Goal: Task Accomplishment & Management: Complete application form

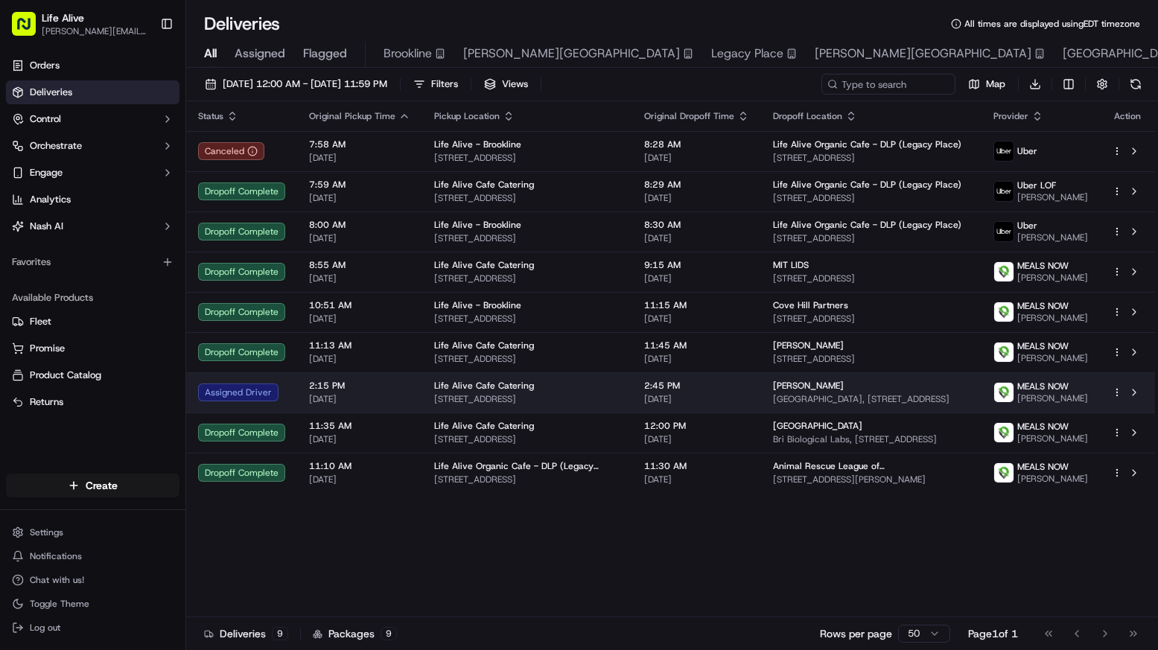
click at [434, 392] on span "Life Alive Cafe Catering" at bounding box center [484, 386] width 100 height 12
click at [526, 405] on span "[STREET_ADDRESS]" at bounding box center [527, 399] width 186 height 12
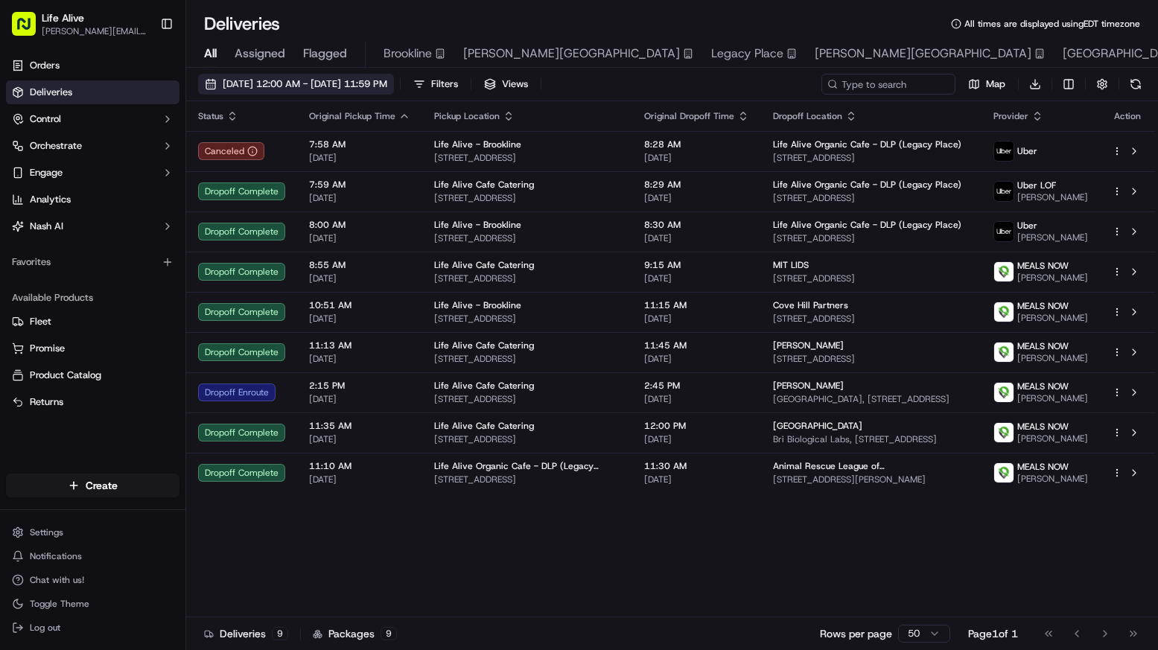
click at [387, 82] on span "09/17/2025 12:00 AM - 09/17/2025 11:59 PM" at bounding box center [305, 83] width 165 height 13
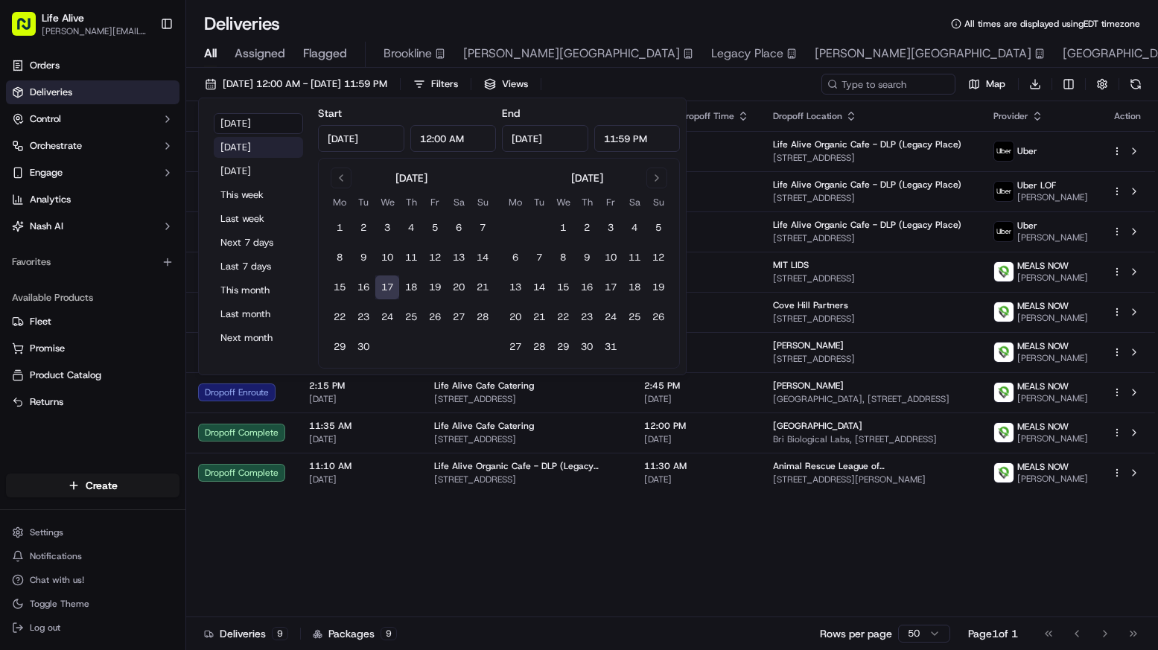
click at [264, 142] on button "Yesterday" at bounding box center [258, 147] width 89 height 21
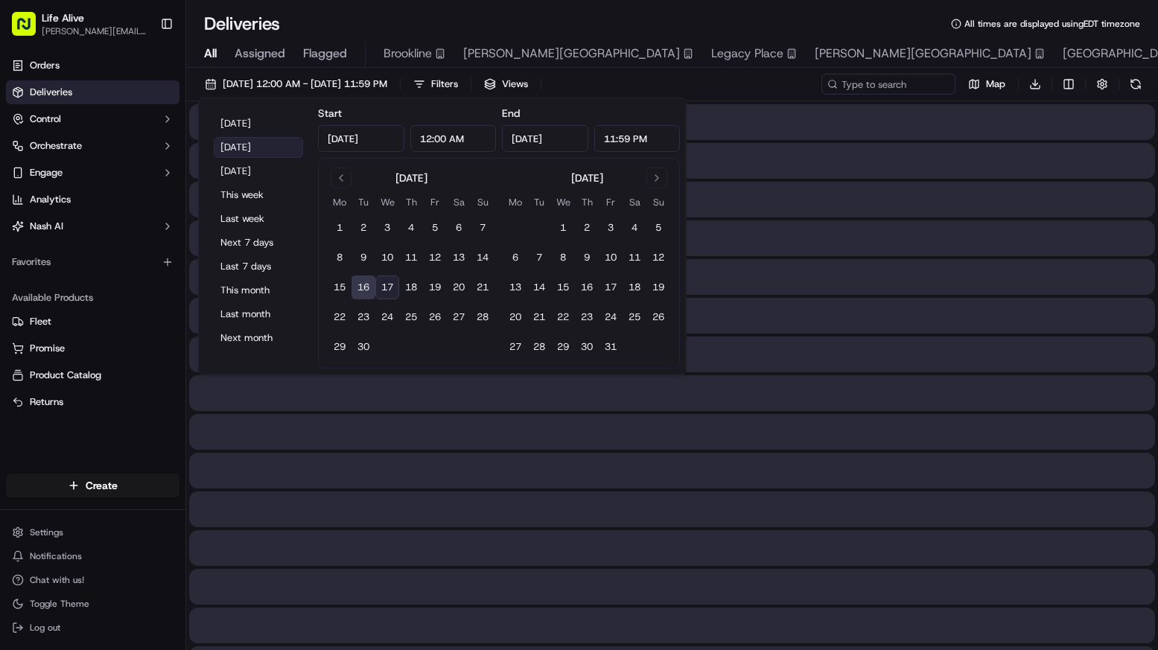
type input "Sep 16, 2025"
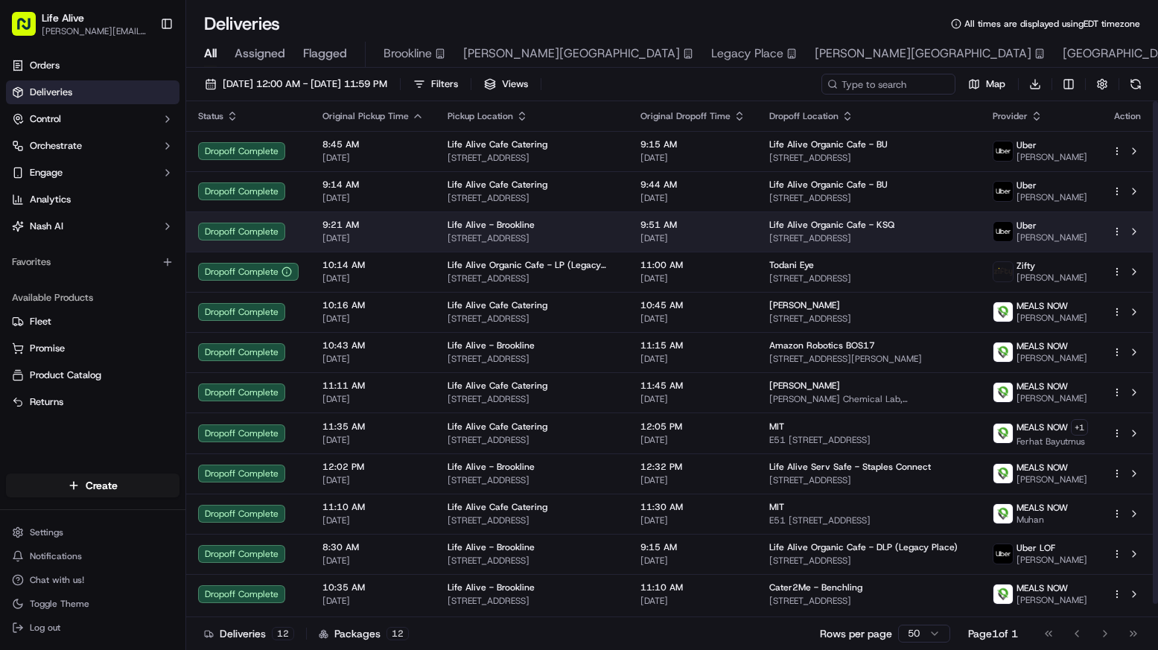
click at [591, 239] on span "[STREET_ADDRESS]" at bounding box center [531, 238] width 169 height 12
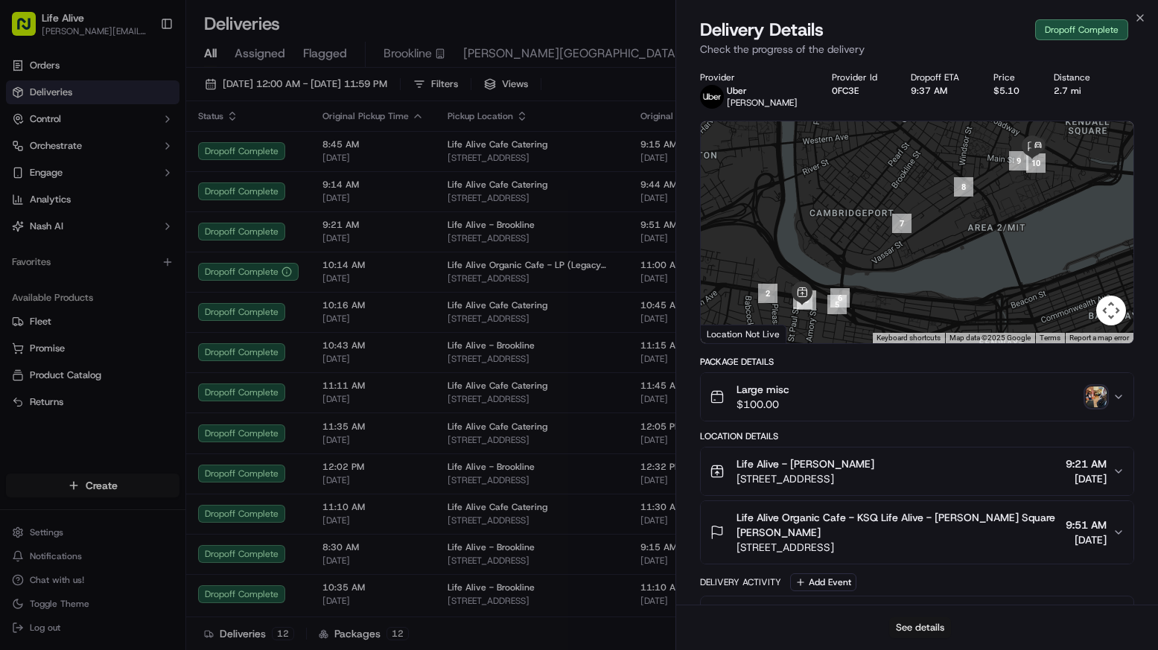
click at [901, 630] on button "See details" at bounding box center [920, 627] width 62 height 21
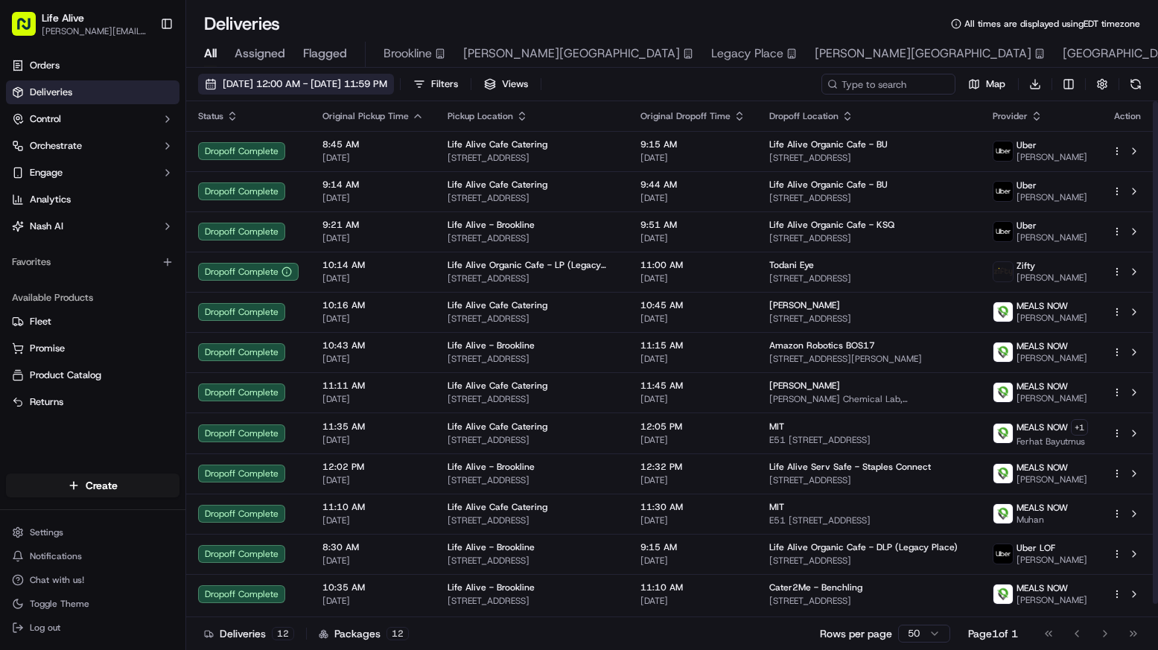
click at [387, 89] on span "09/16/2025 12:00 AM - 09/16/2025 11:59 PM" at bounding box center [305, 83] width 165 height 13
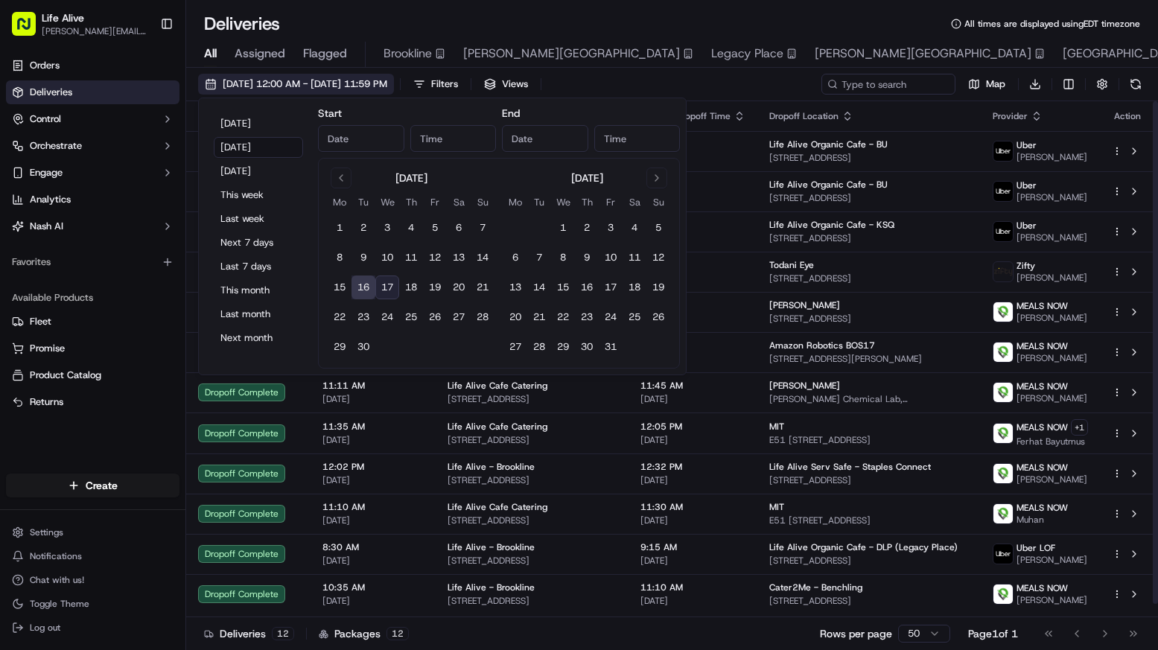
type input "Sep 16, 2025"
type input "12:00 AM"
type input "Sep 16, 2025"
type input "11:59 PM"
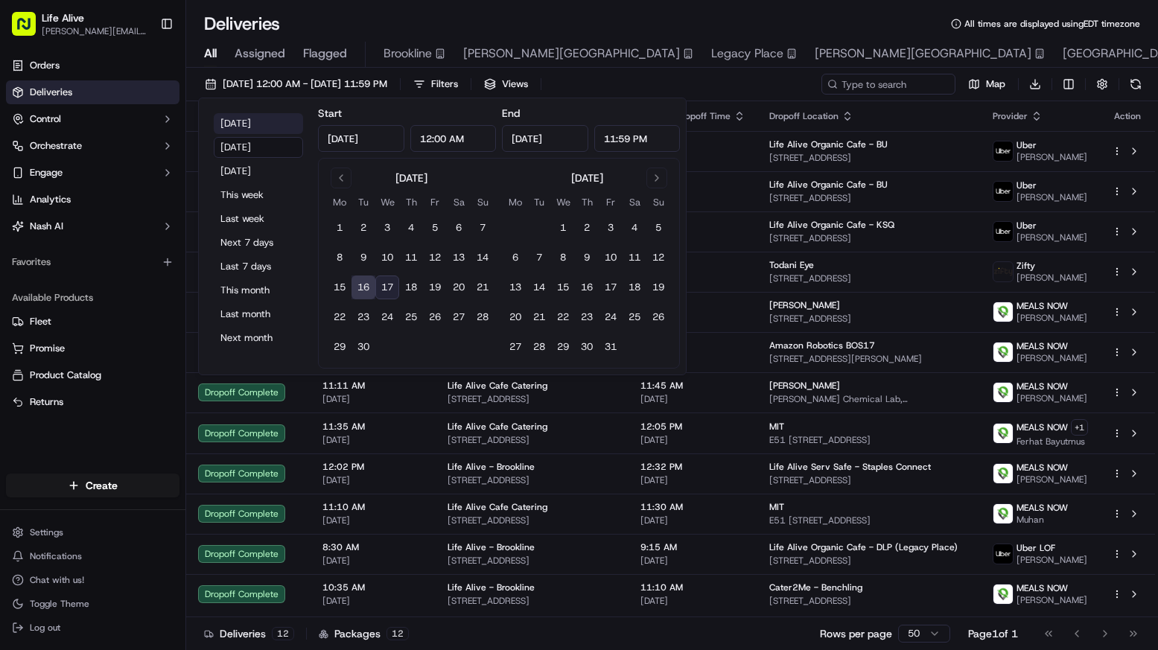
click at [261, 121] on button "Today" at bounding box center [258, 123] width 89 height 21
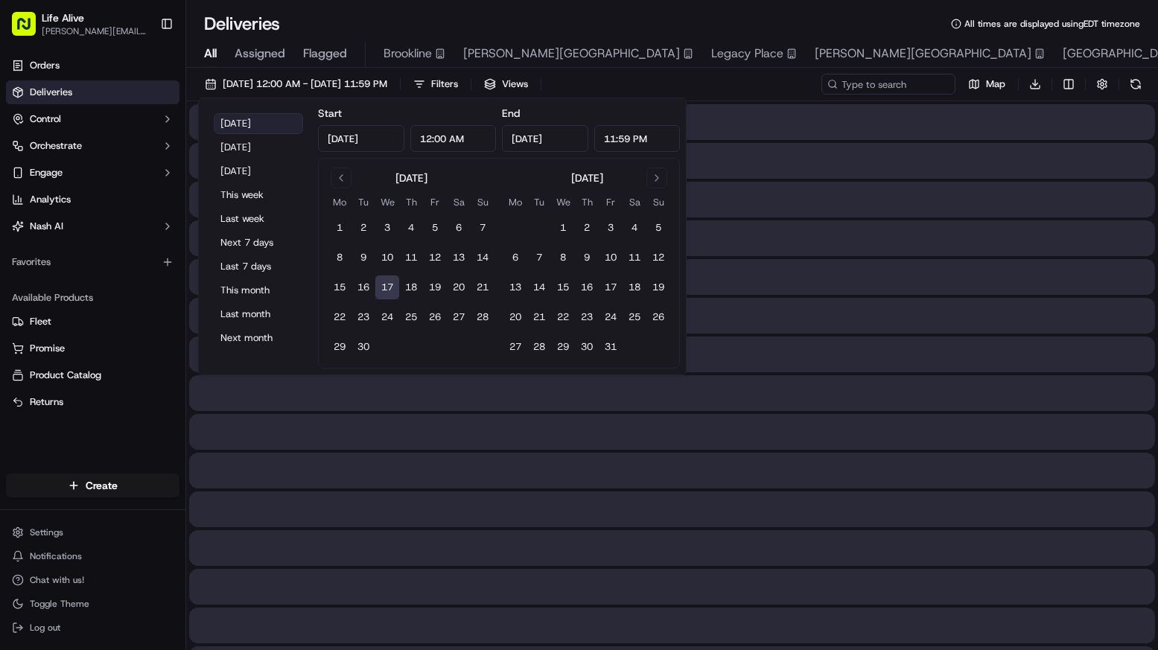
type input "Sep 17, 2025"
click at [562, 509] on div at bounding box center [672, 509] width 966 height 36
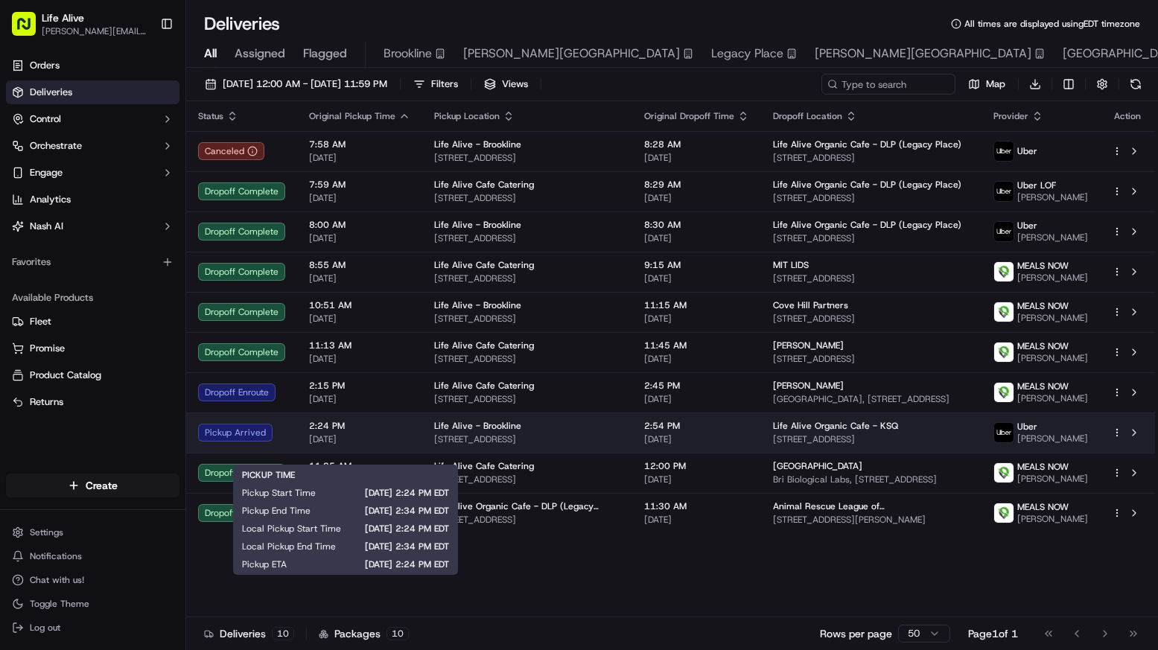
click at [328, 432] on span "2:24 PM" at bounding box center [359, 426] width 101 height 12
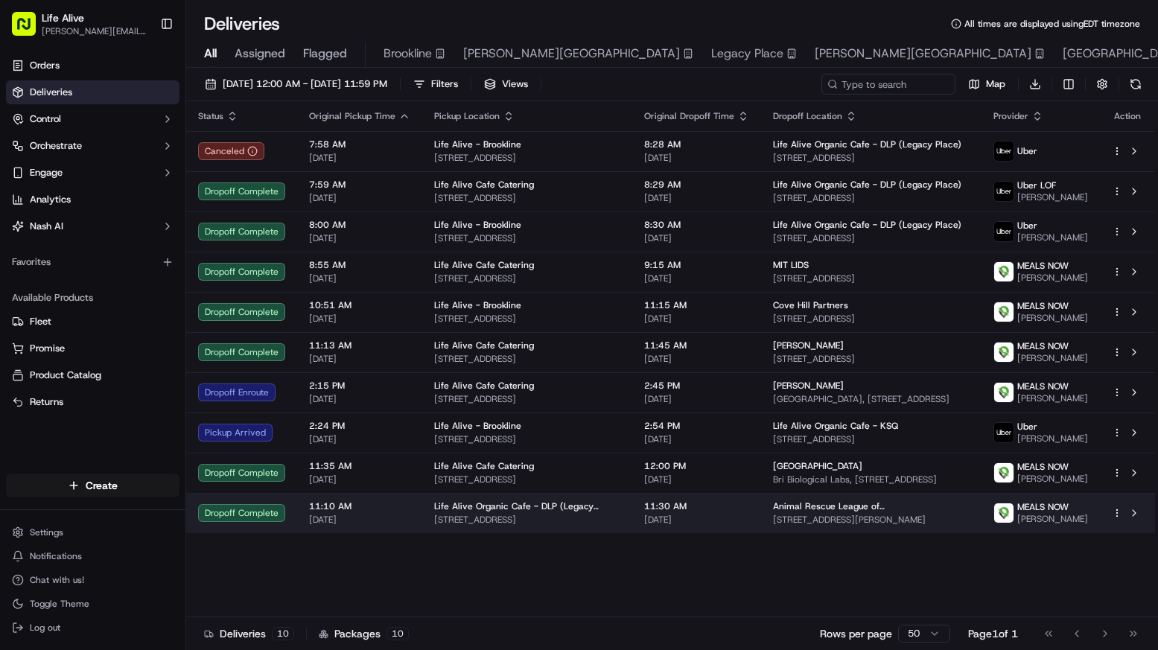
click at [737, 533] on td "11:30 AM 09/17/2025" at bounding box center [696, 513] width 129 height 40
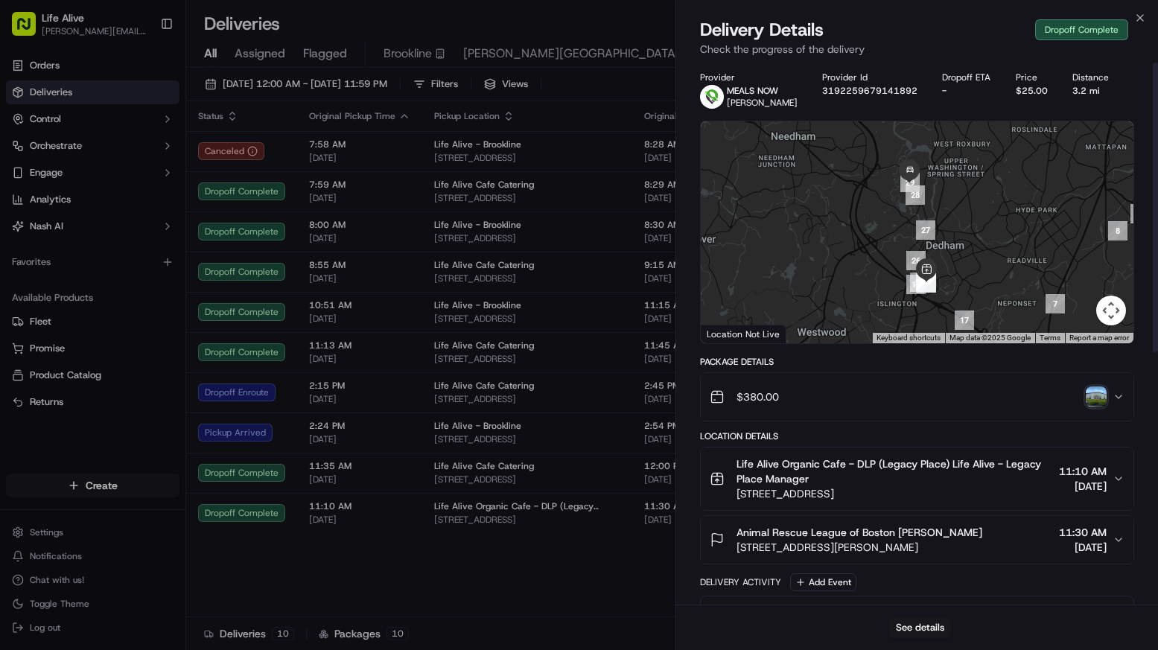
click at [1100, 395] on img "button" at bounding box center [1096, 396] width 21 height 21
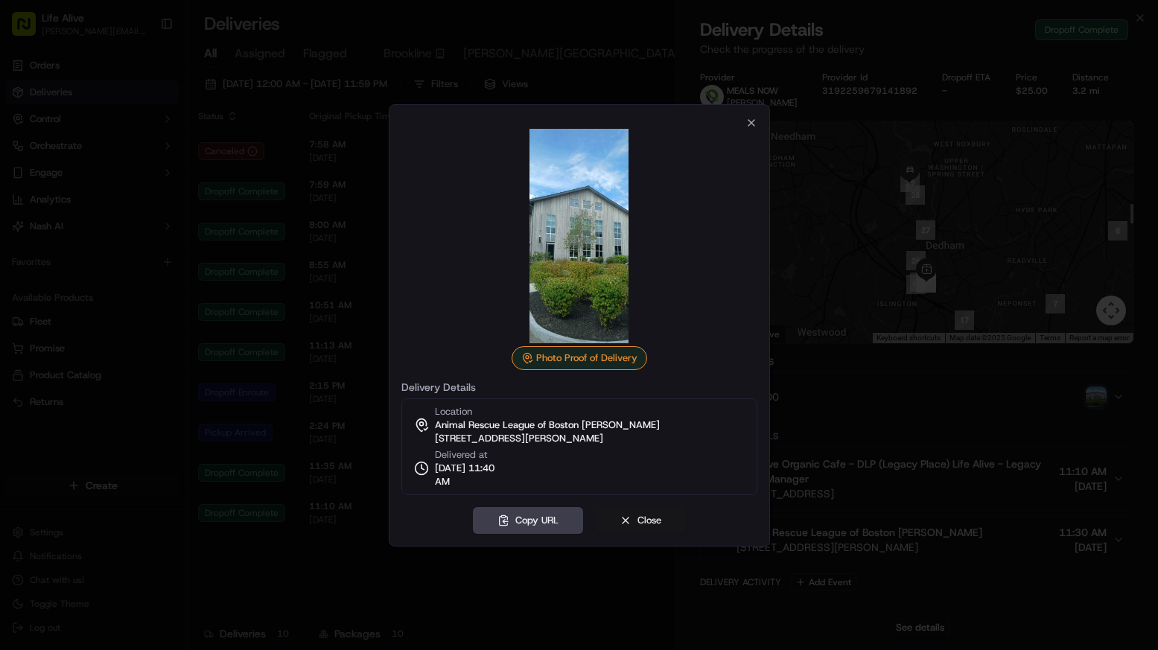
click at [650, 515] on button "Close" at bounding box center [640, 520] width 91 height 27
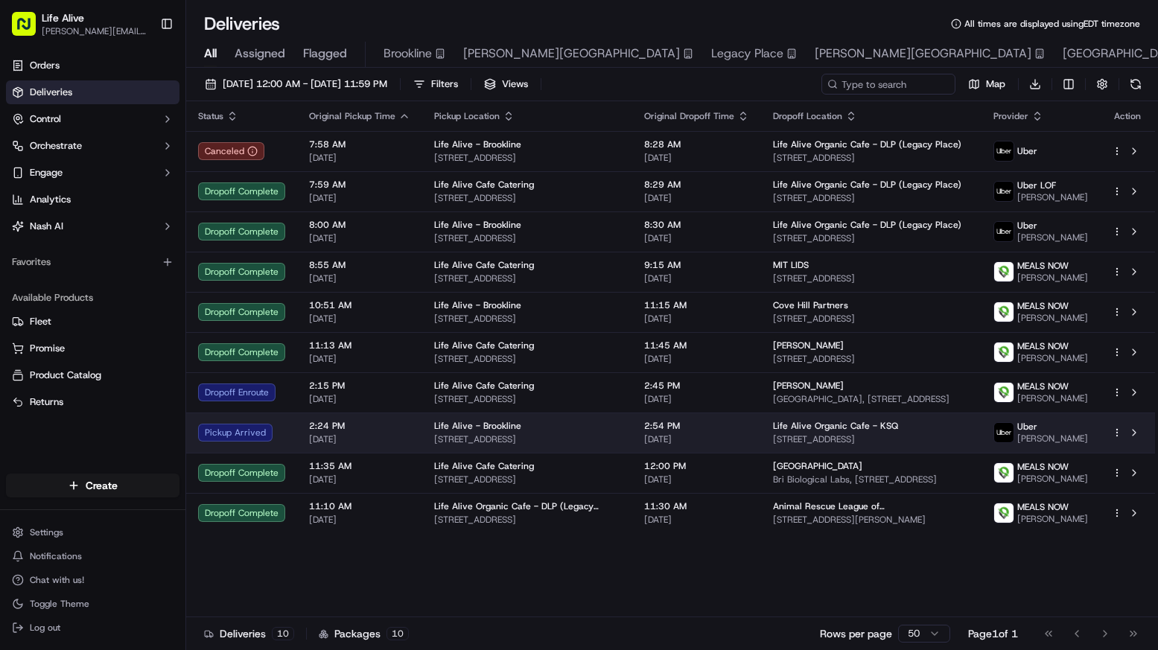
click at [503, 432] on span "Life Alive - Brookline" at bounding box center [477, 426] width 87 height 12
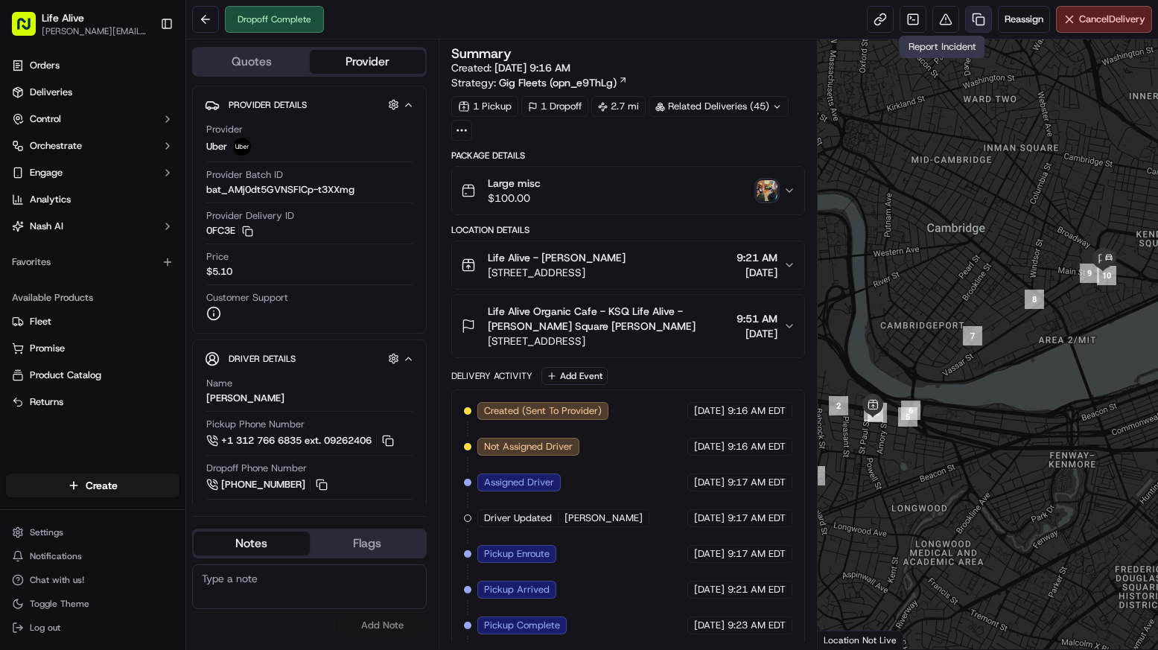
click at [968, 18] on link at bounding box center [978, 19] width 27 height 27
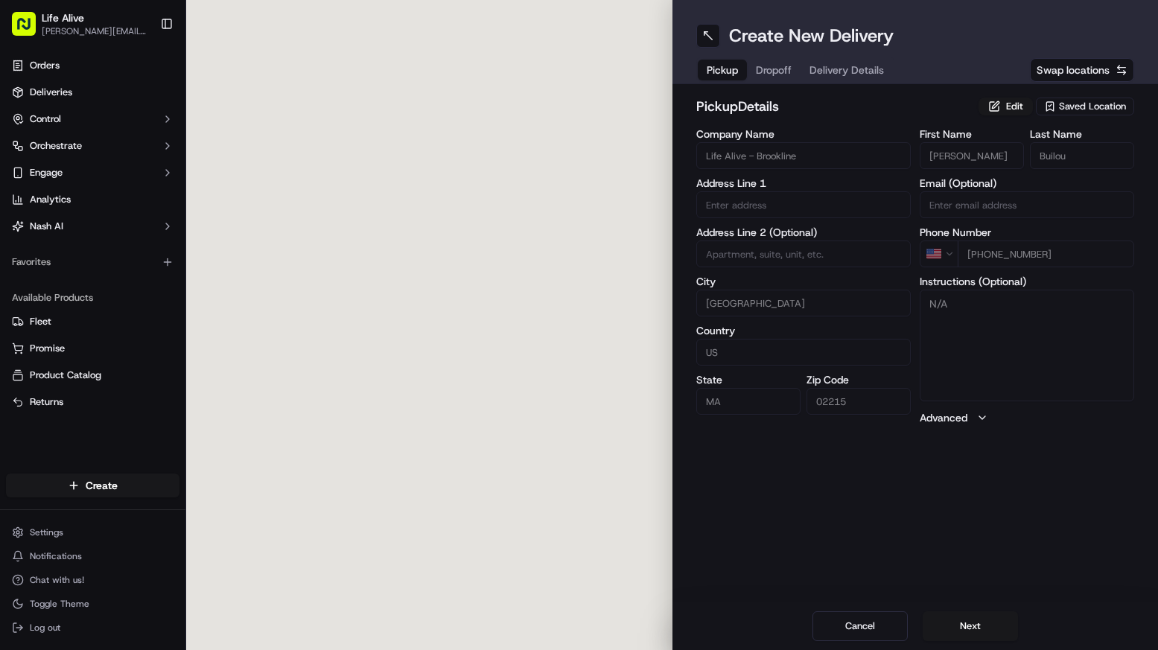
type input "[STREET_ADDRESS]"
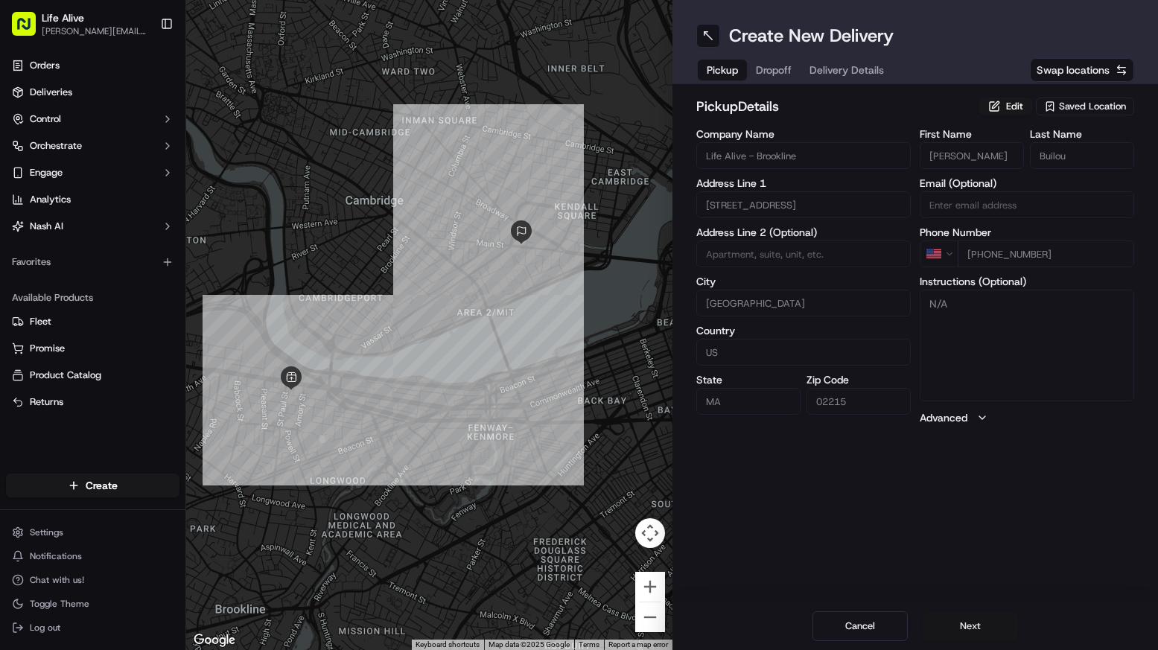
click at [966, 622] on button "Next" at bounding box center [969, 626] width 95 height 30
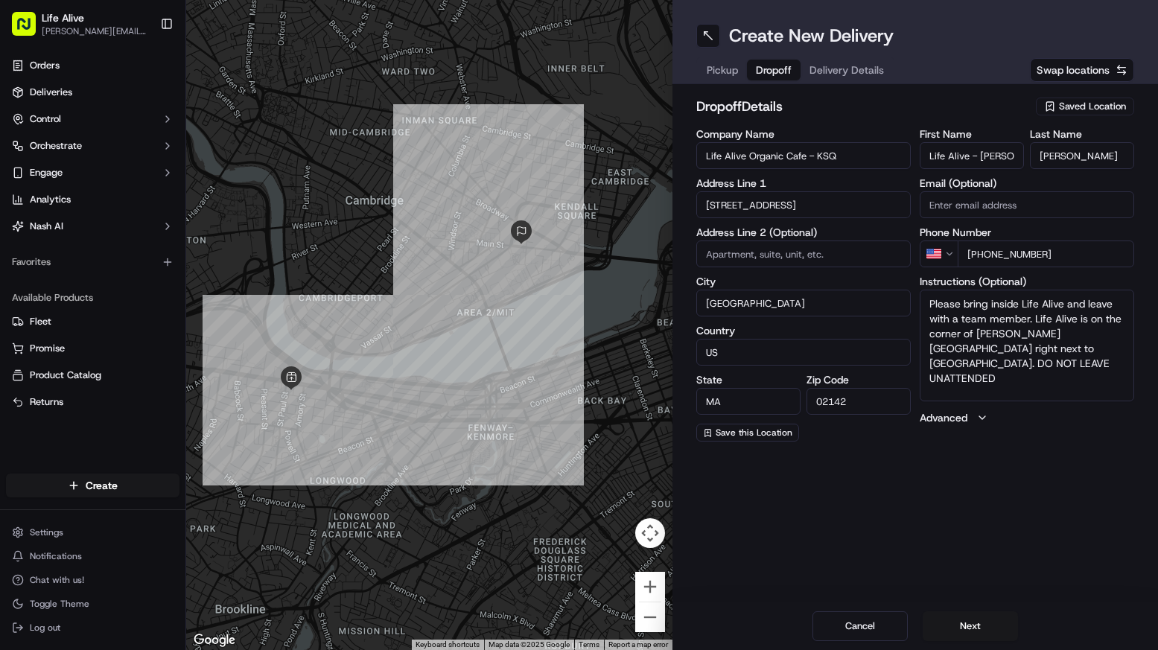
click at [1076, 160] on input "[PERSON_NAME]" at bounding box center [1082, 155] width 104 height 27
type input "Mo"
drag, startPoint x: 1063, startPoint y: 249, endPoint x: 984, endPoint y: 256, distance: 79.3
type input "[PHONE_NUMBER]"
click at [965, 619] on button "Next" at bounding box center [969, 626] width 95 height 30
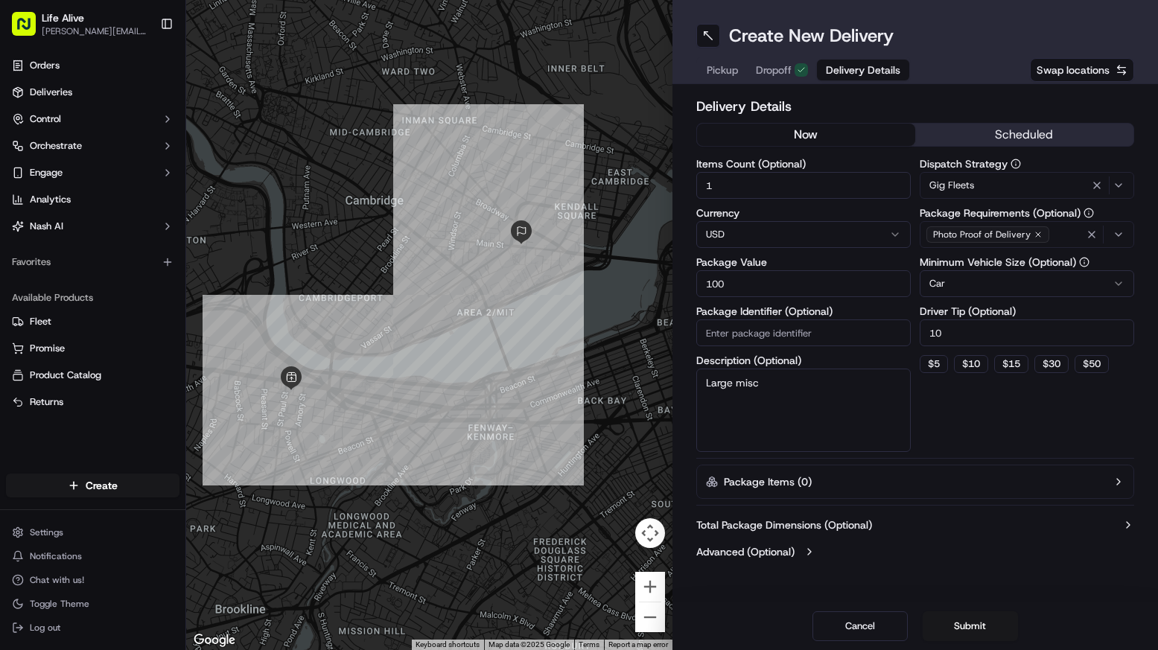
click at [815, 394] on textarea "Large misc" at bounding box center [803, 410] width 214 height 83
type textarea "misc"
click at [950, 621] on button "Submit" at bounding box center [969, 626] width 95 height 30
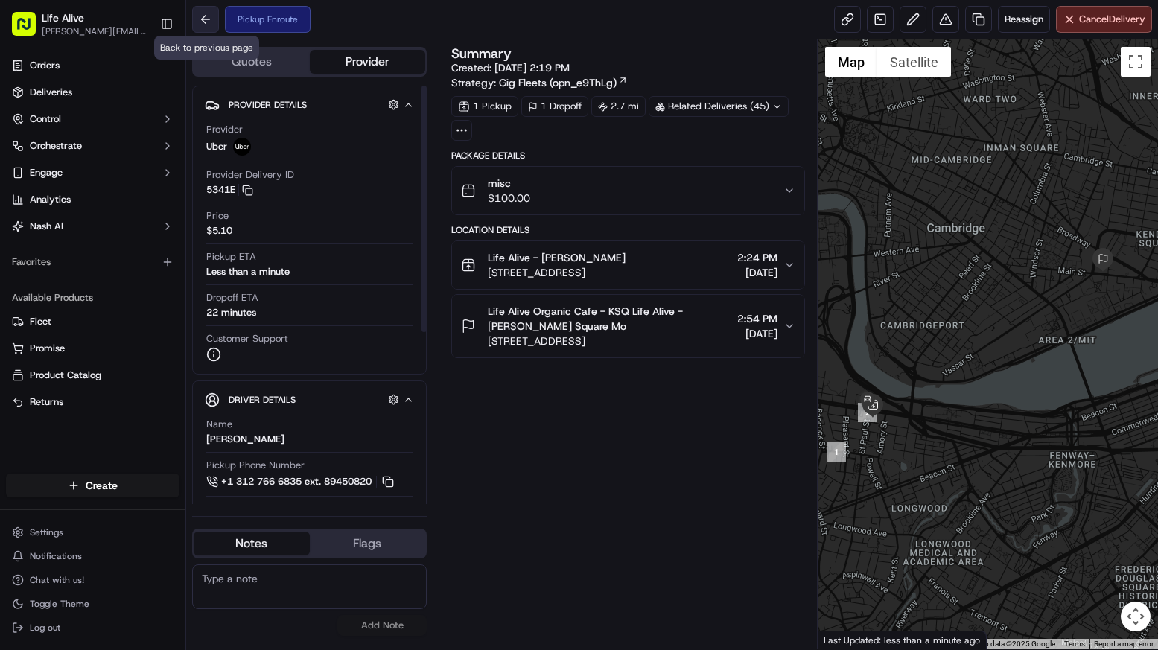
click at [208, 21] on button at bounding box center [205, 19] width 27 height 27
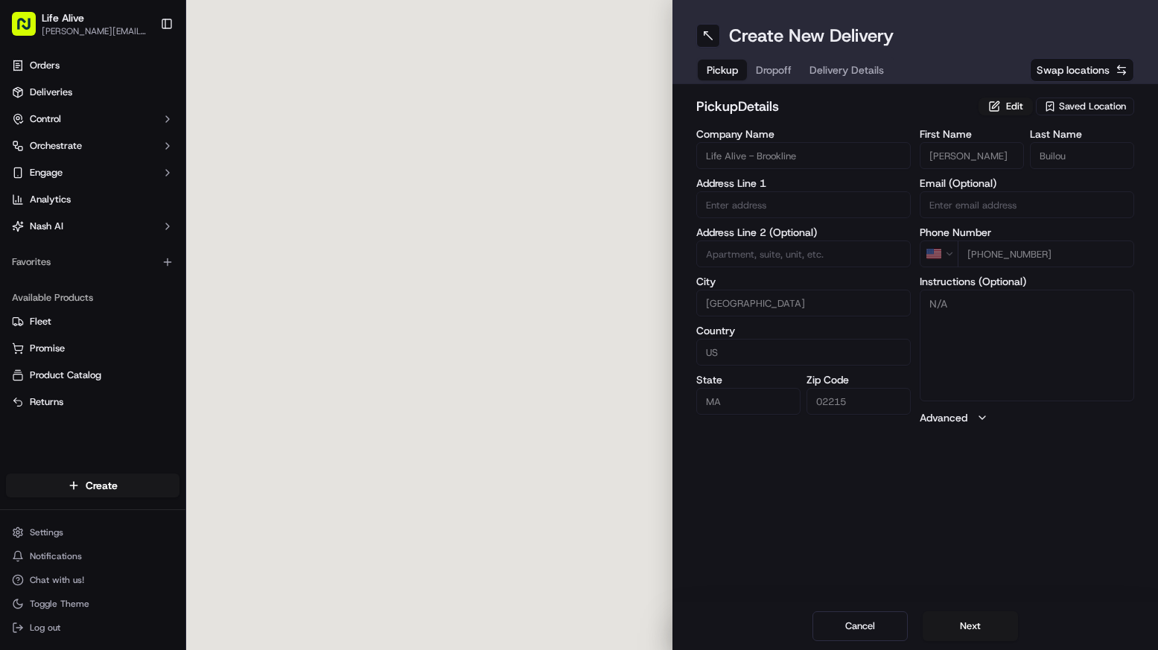
type input "[STREET_ADDRESS]"
